Goal: Use online tool/utility: Utilize a website feature to perform a specific function

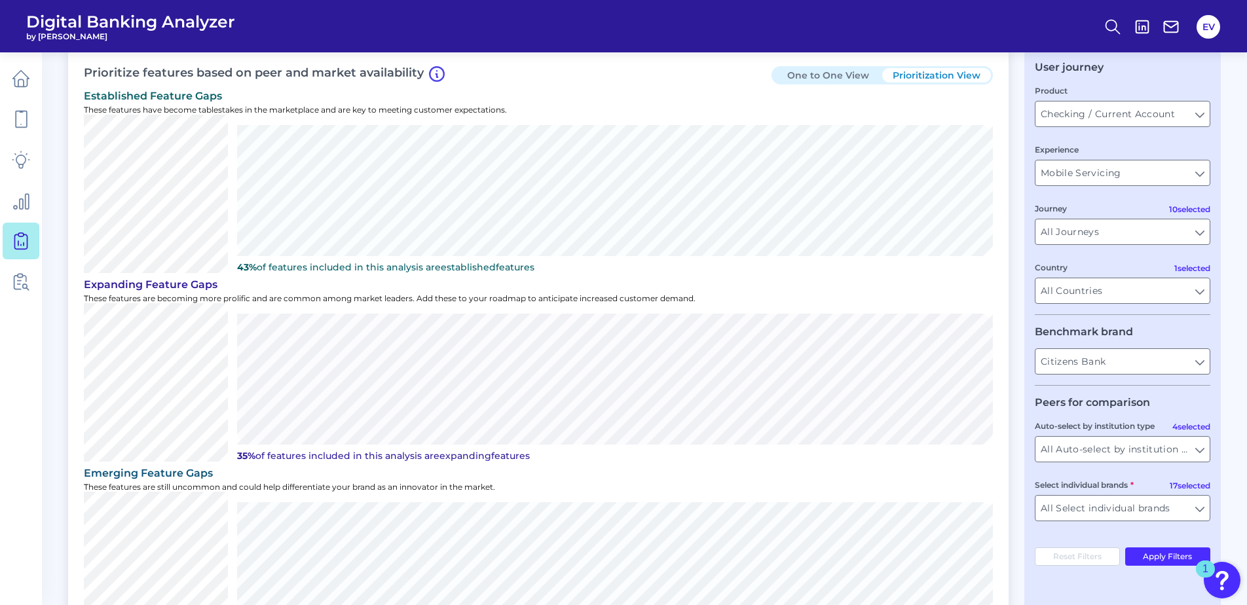
scroll to position [54, 0]
click at [817, 164] on input "Mobile Servicing" at bounding box center [1123, 173] width 174 height 25
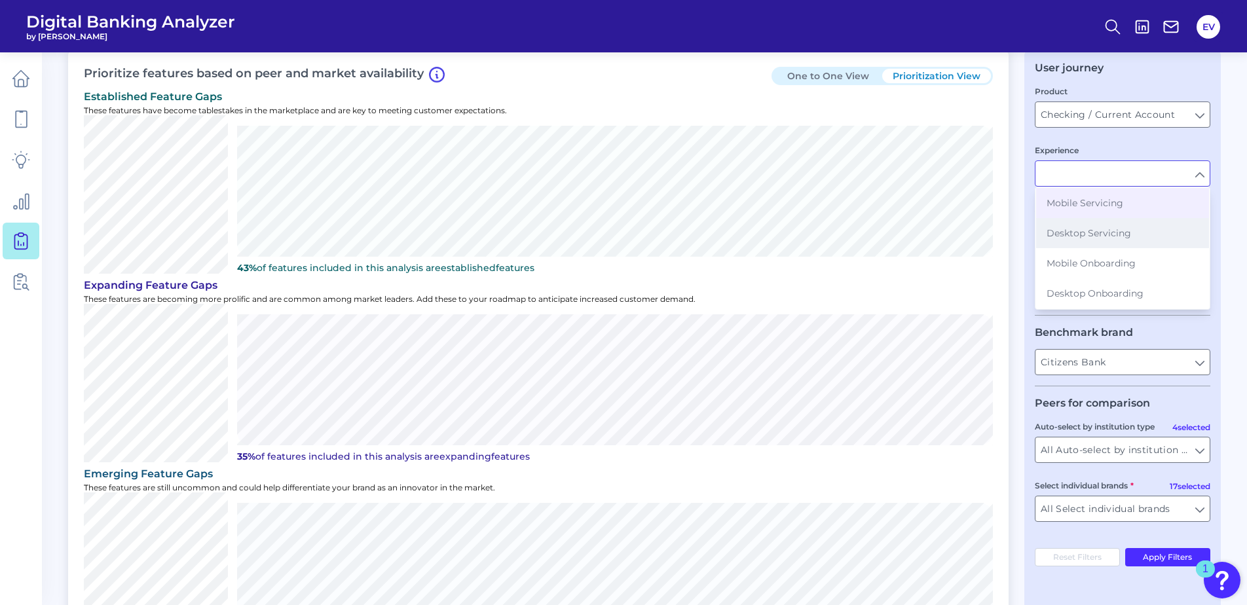
click at [817, 233] on span "Desktop Servicing" at bounding box center [1089, 233] width 85 height 12
type input "Desktop Servicing"
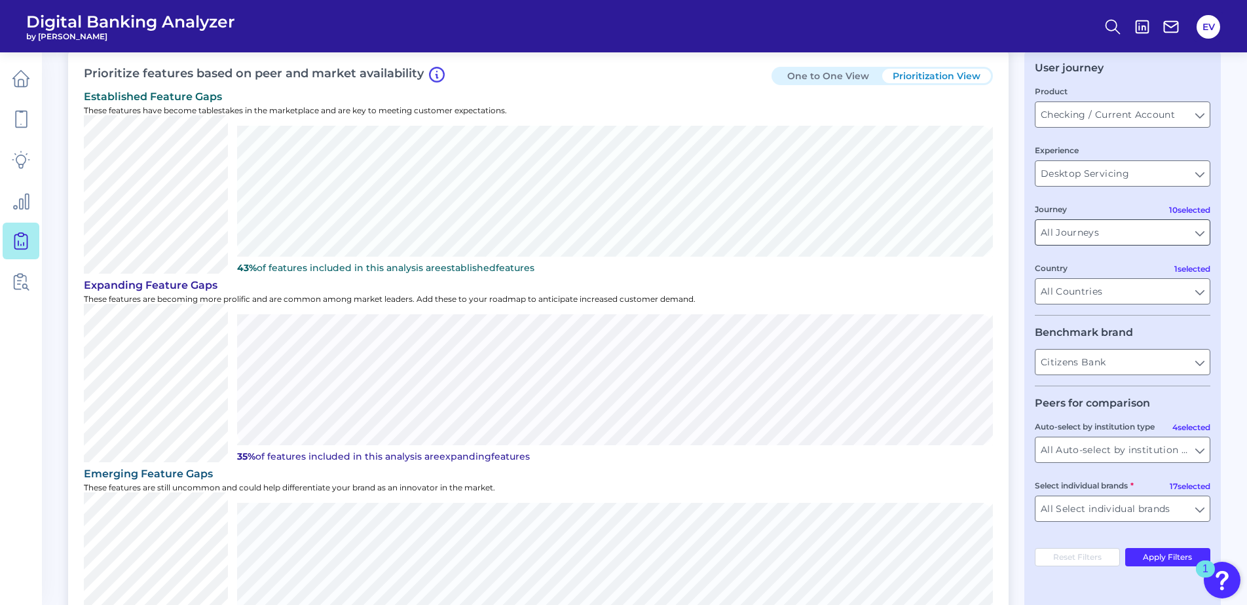
click at [817, 232] on input "All Journeys" at bounding box center [1123, 232] width 174 height 25
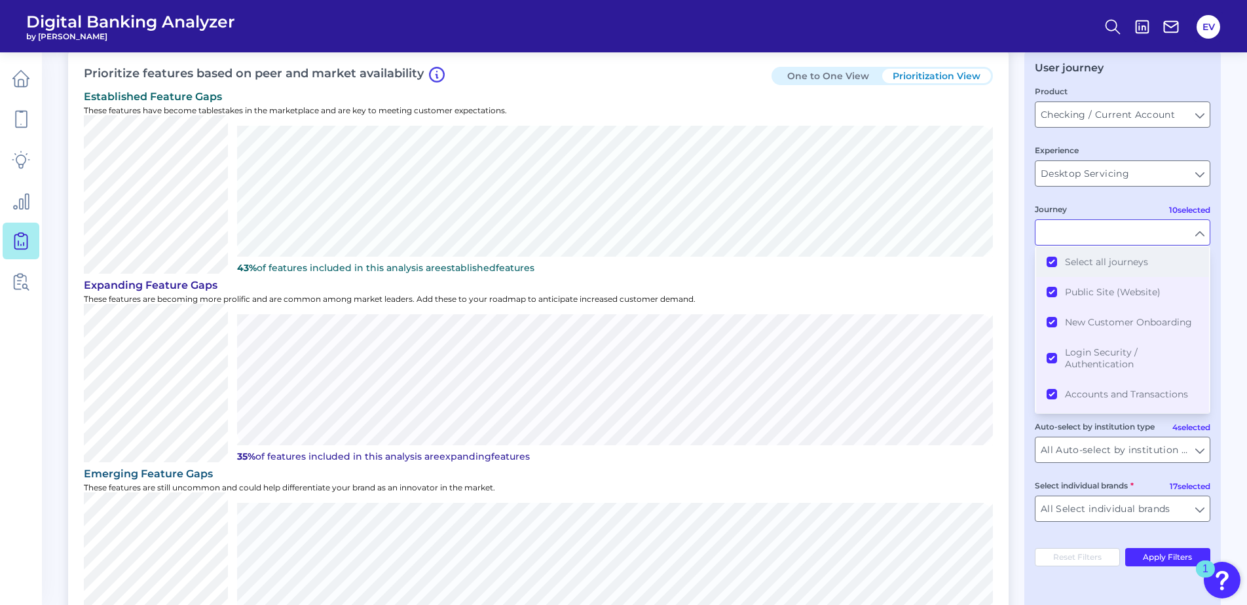
click at [817, 261] on button "Select all journeys" at bounding box center [1122, 262] width 173 height 30
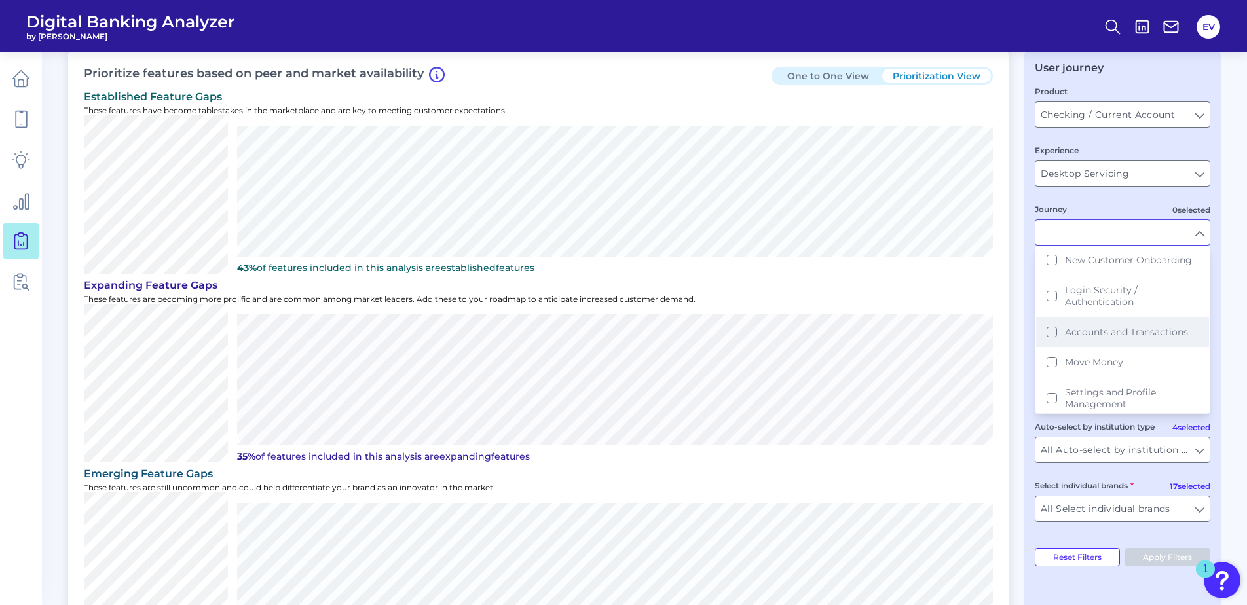
scroll to position [63, 0]
click at [817, 333] on button "Accounts and Transactions" at bounding box center [1122, 331] width 173 height 30
click at [817, 293] on main "Gap Analysis Download Hide Filters Prioritize features based on peer and market…" at bounding box center [623, 569] width 1247 height 1246
type input "Accounts and Transactions"
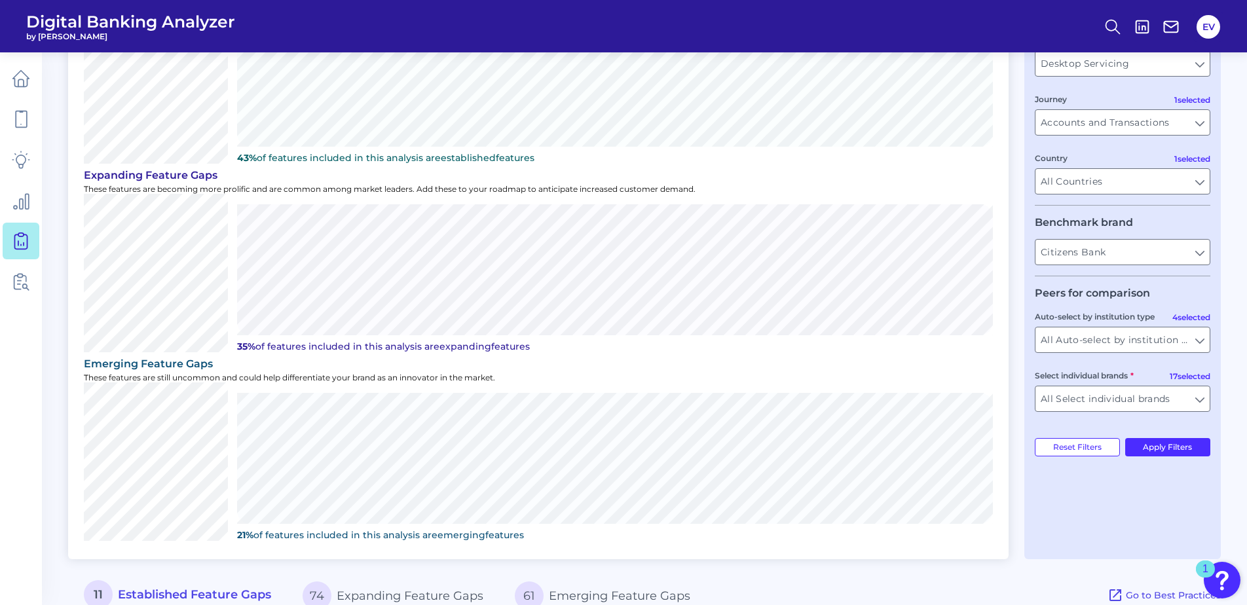
scroll to position [165, 0]
click at [817, 338] on input "All Auto-select by institution types" at bounding box center [1123, 339] width 174 height 25
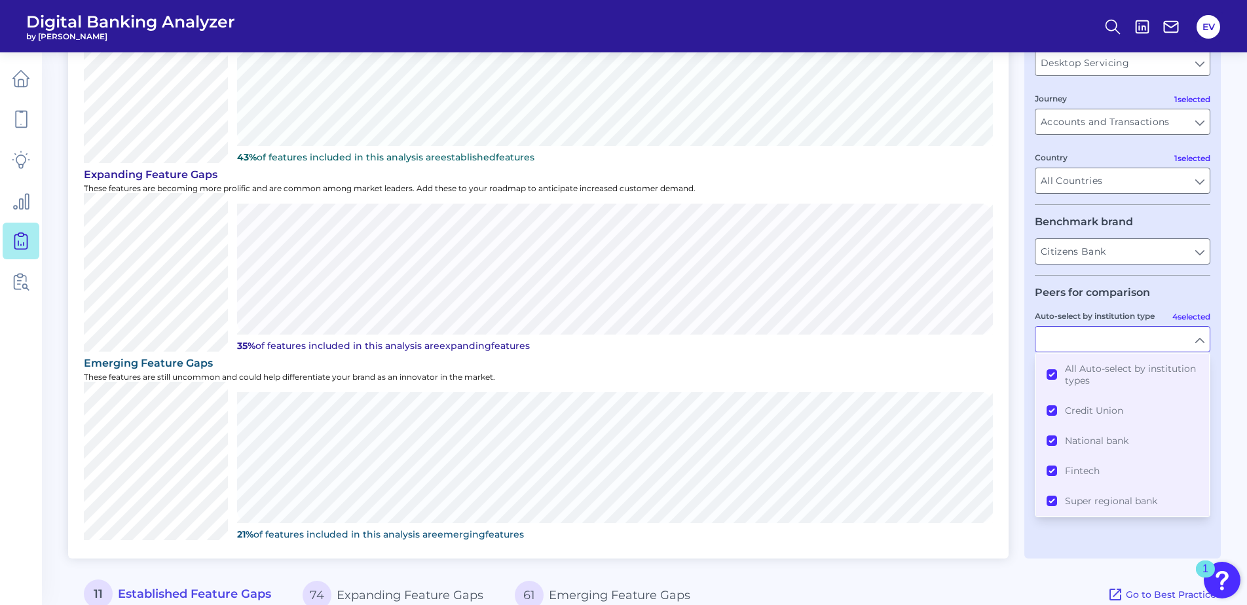
click at [817, 338] on input "Auto-select by institution type" at bounding box center [1123, 339] width 174 height 25
type input "All Auto-select by institution types"
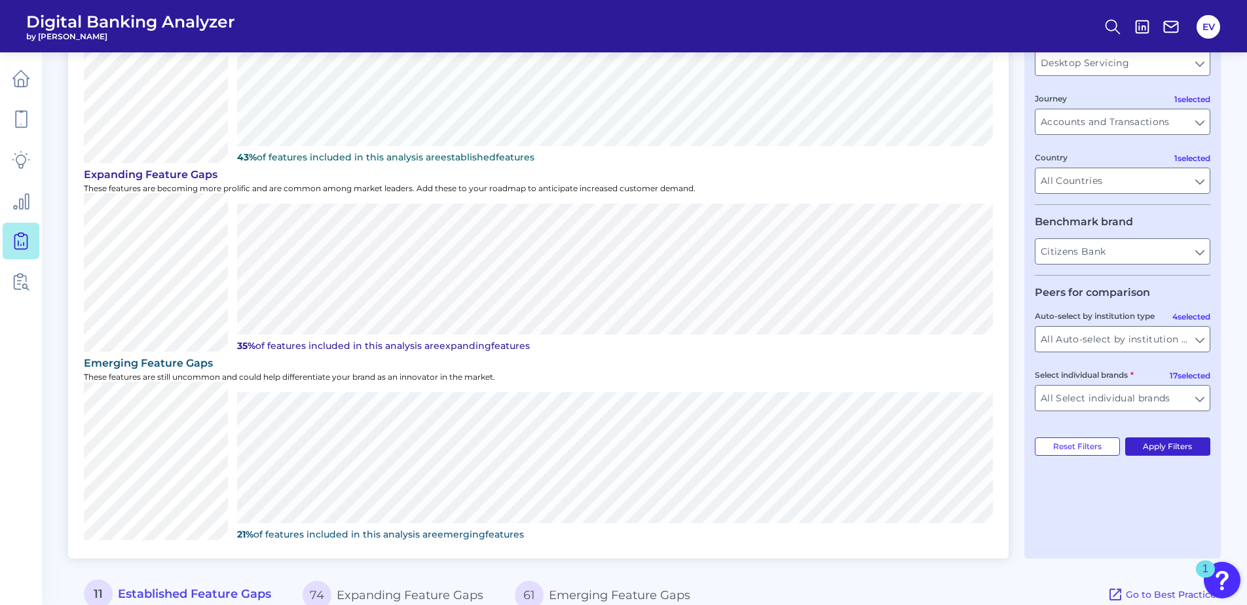
click at [817, 359] on button "Apply Filters" at bounding box center [1168, 447] width 86 height 18
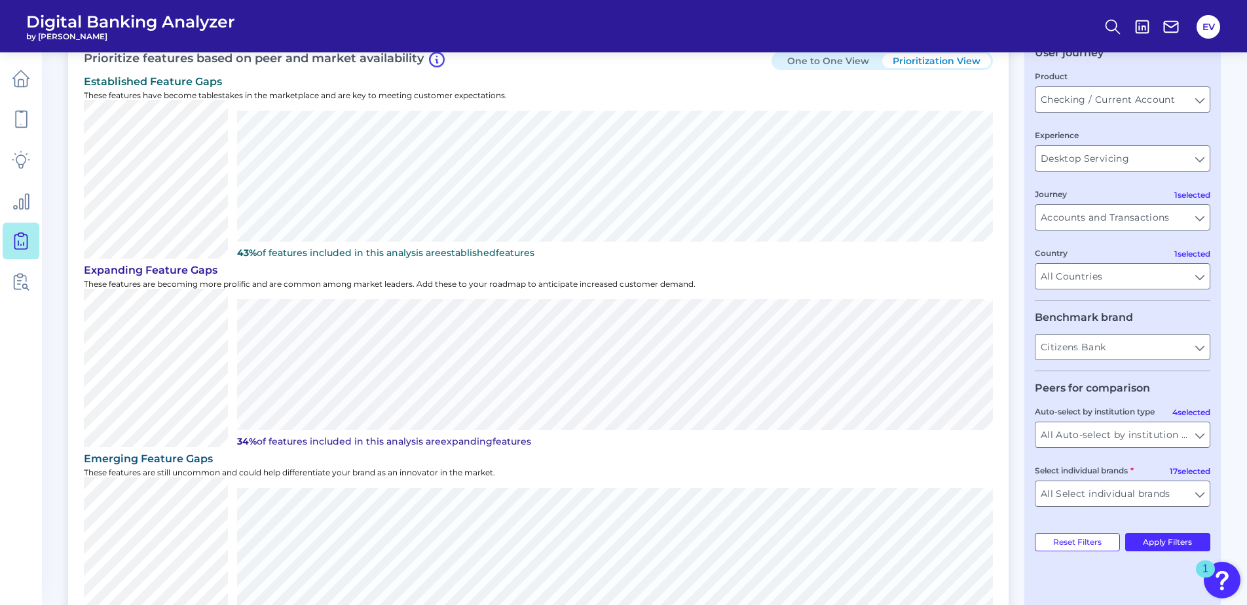
scroll to position [70, 0]
click at [817, 219] on input "Accounts and Transactions" at bounding box center [1123, 216] width 174 height 25
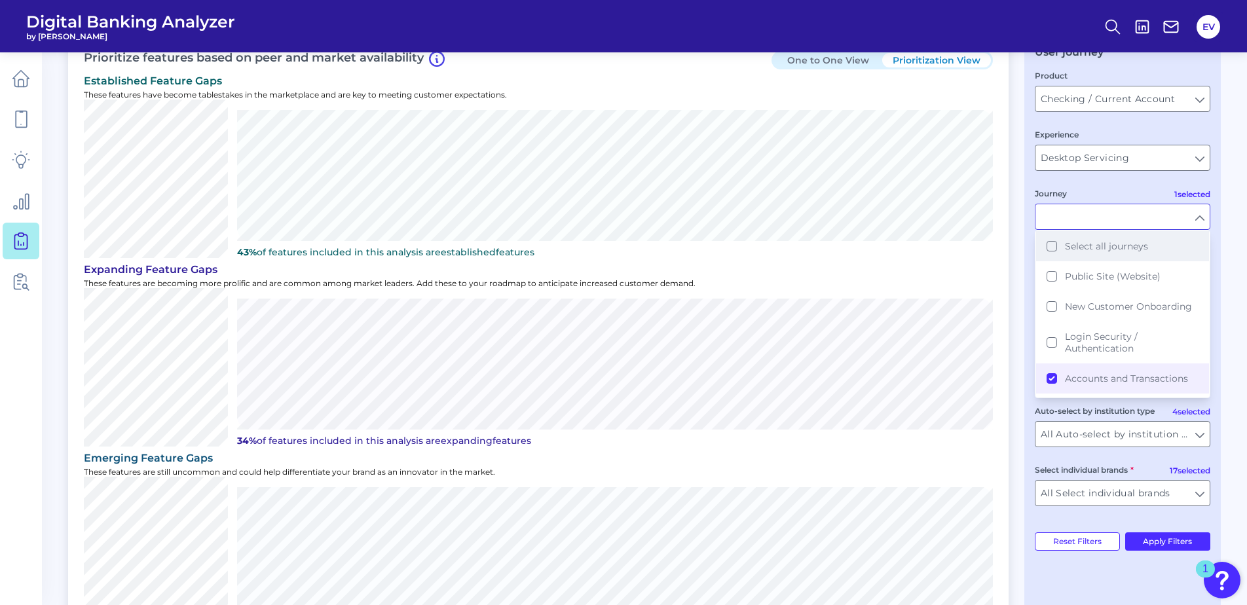
click at [817, 241] on span "Select all journeys" at bounding box center [1106, 246] width 83 height 12
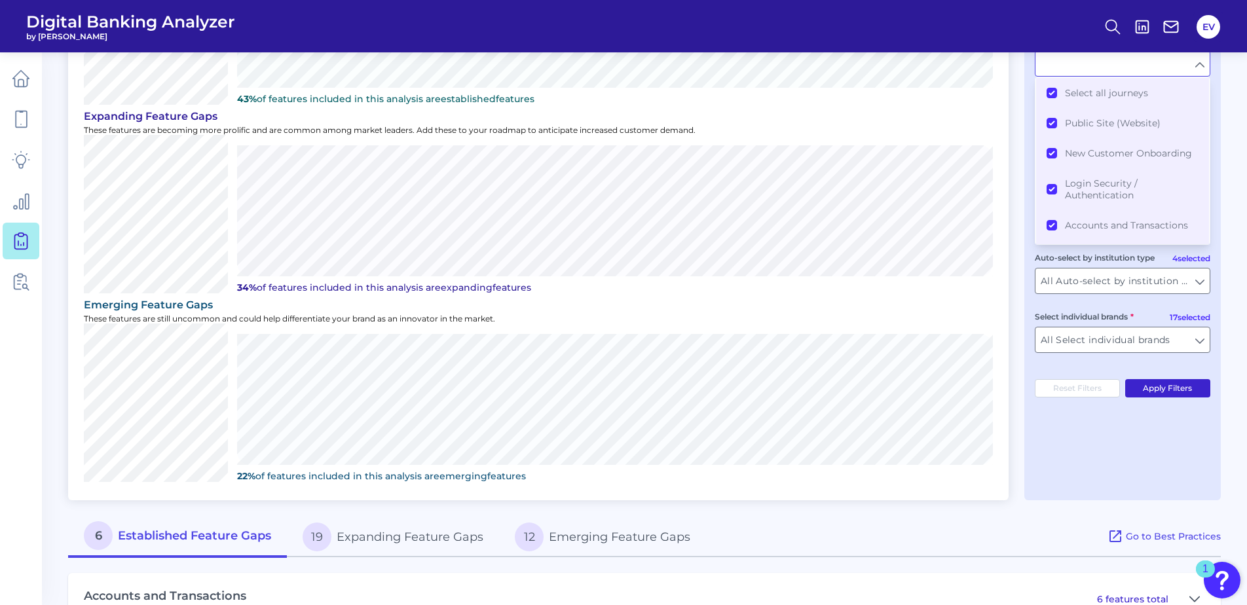
click at [817, 359] on button "Apply Filters" at bounding box center [1168, 388] width 86 height 18
type input "All Journeys"
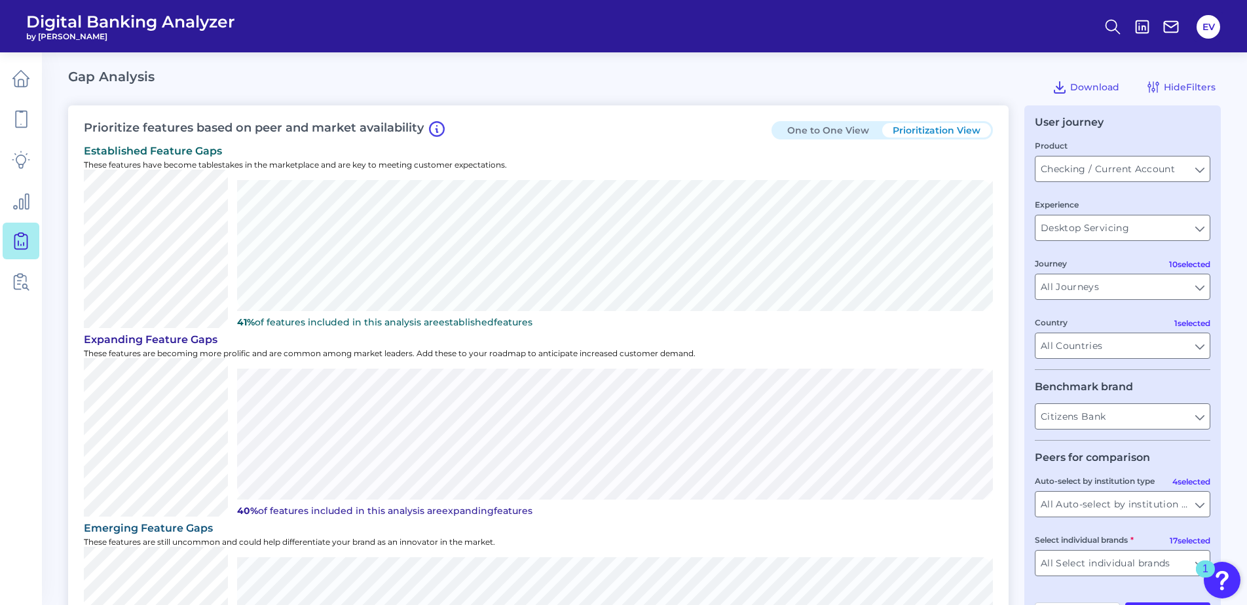
scroll to position [7, 0]
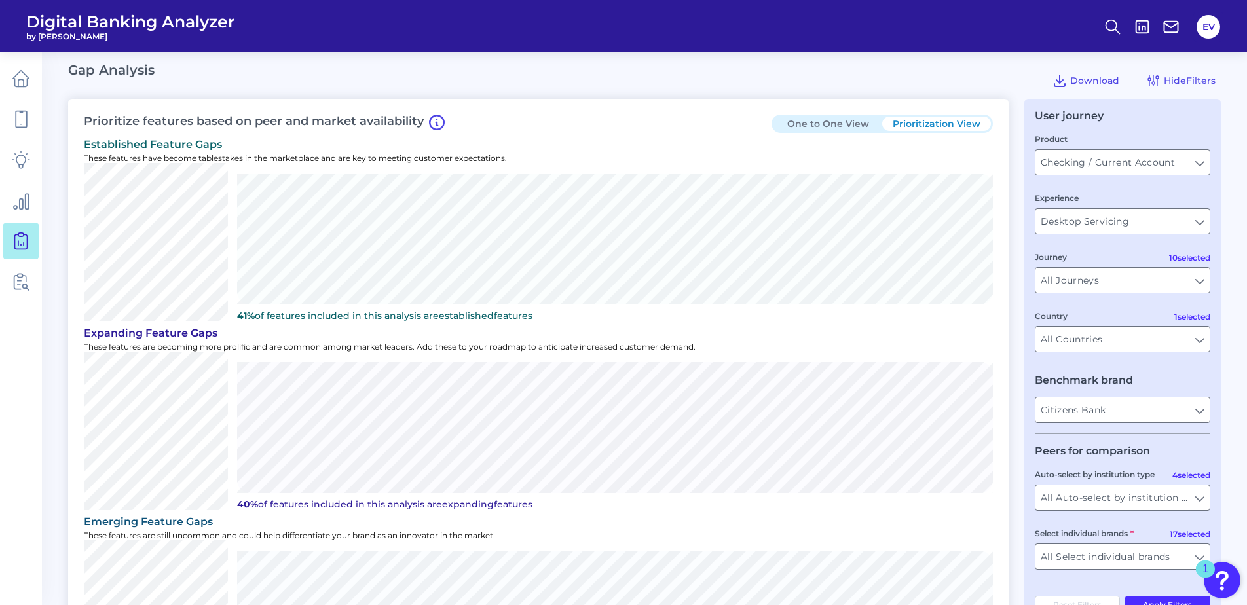
click at [817, 123] on button "One to One View" at bounding box center [828, 124] width 109 height 14
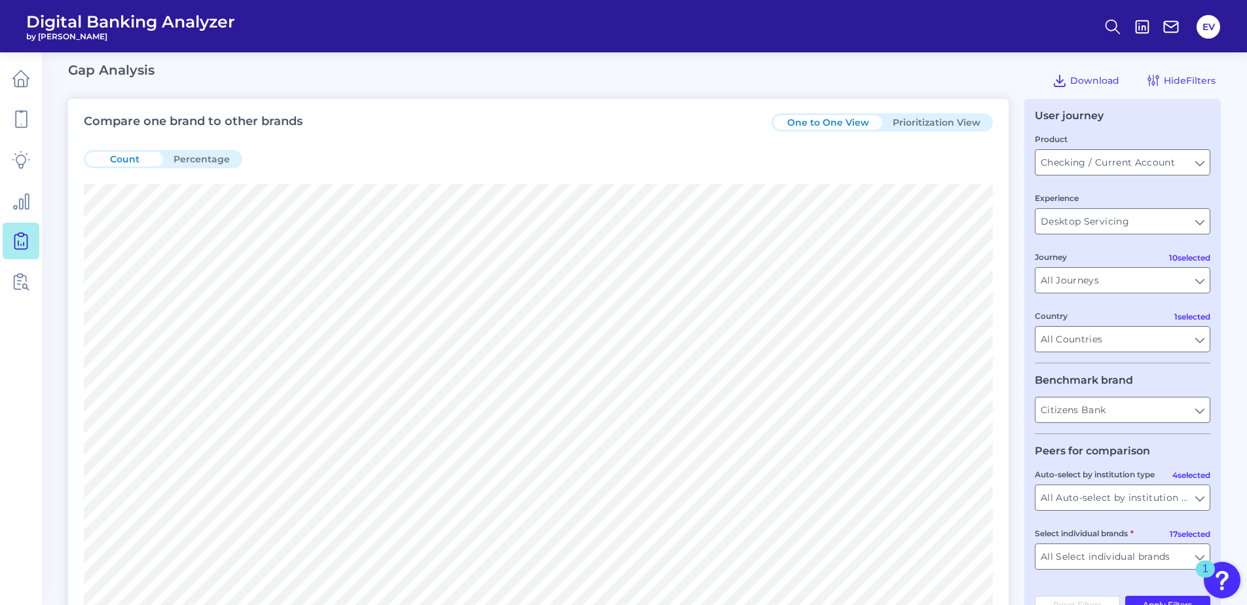
click at [817, 120] on button "Prioritization View" at bounding box center [936, 122] width 109 height 14
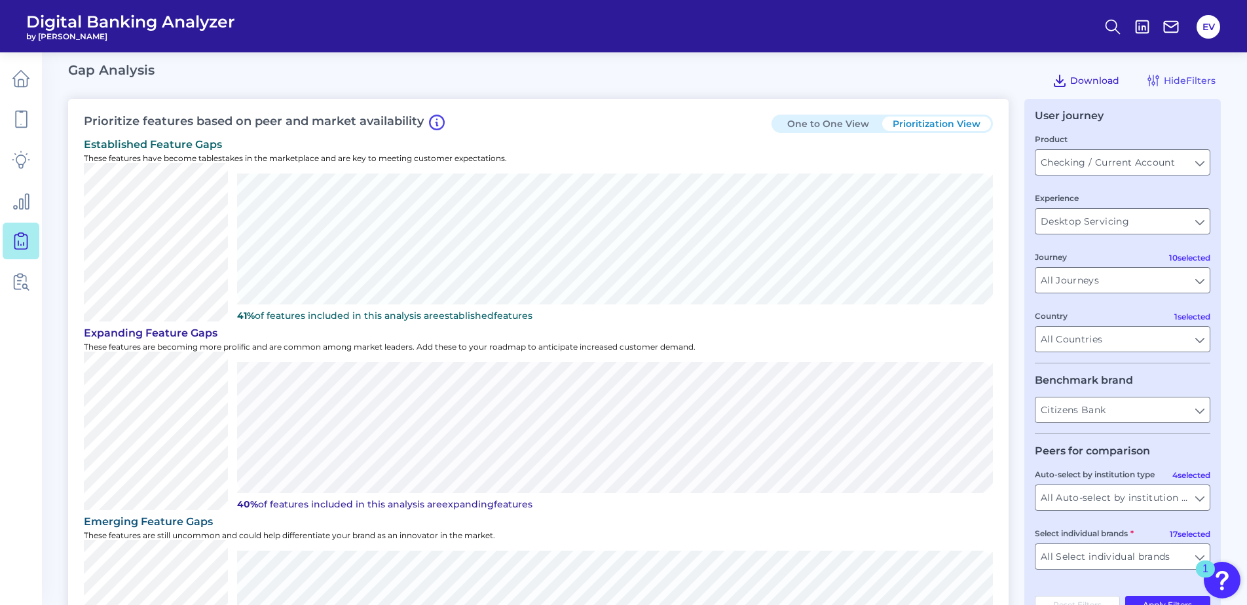
click at [817, 83] on icon at bounding box center [1060, 81] width 16 height 16
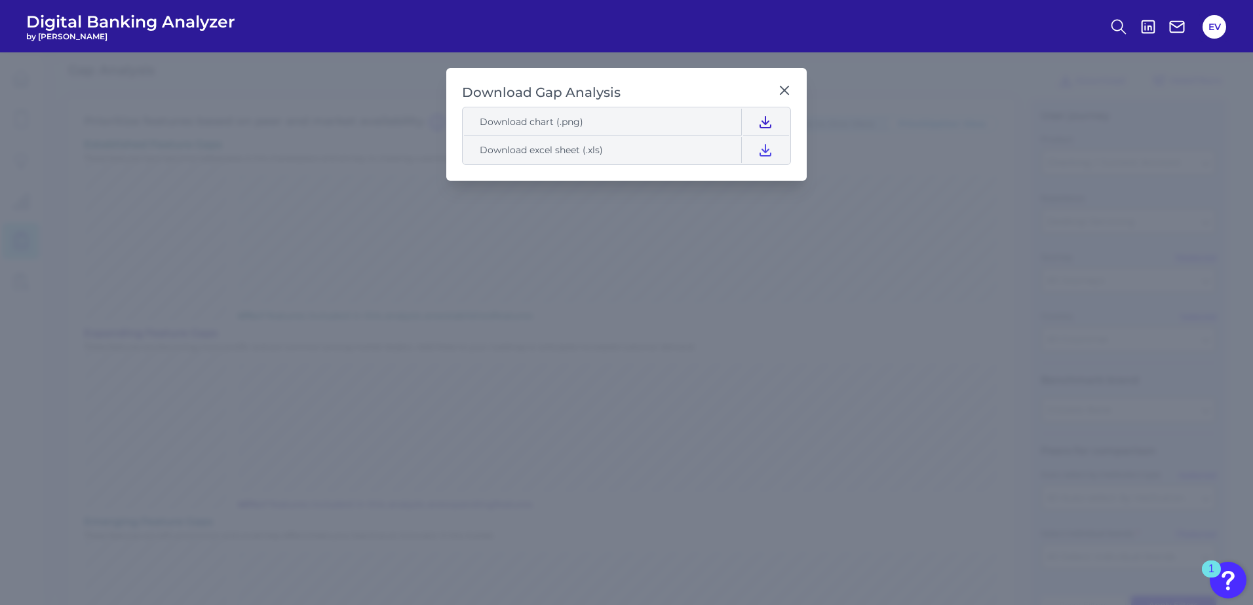
click at [764, 117] on icon at bounding box center [765, 122] width 16 height 16
click at [785, 90] on icon at bounding box center [784, 90] width 13 height 13
